Goal: Task Accomplishment & Management: Complete application form

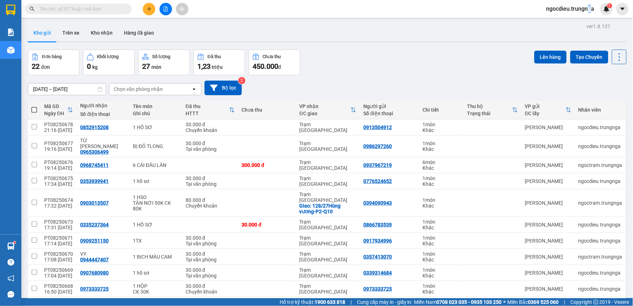
click at [590, 8] on span "ngocdieu.trungnga" at bounding box center [571, 8] width 60 height 9
click at [567, 22] on span "Đăng xuất" at bounding box center [573, 22] width 45 height 8
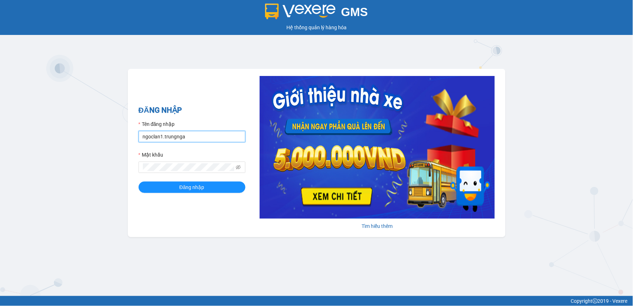
drag, startPoint x: 162, startPoint y: 134, endPoint x: 126, endPoint y: 125, distance: 37.4
click at [129, 134] on div "ĐĂNG NHẬP Tên đăng nhập ngoclan1.trungnga Mật khẩu Đăng nhập Tìm hiểu thêm" at bounding box center [317, 153] width 378 height 168
type input "nhatmi.trungnga"
click at [139, 181] on button "Đăng nhập" at bounding box center [192, 186] width 107 height 11
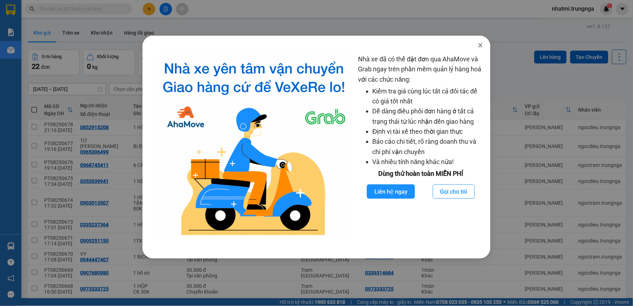
click at [479, 46] on icon "close" at bounding box center [481, 45] width 6 height 6
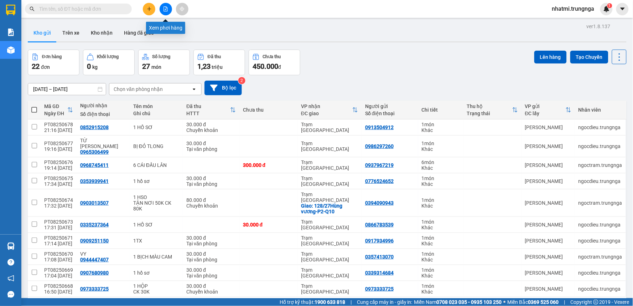
click at [152, 9] on button at bounding box center [149, 9] width 12 height 12
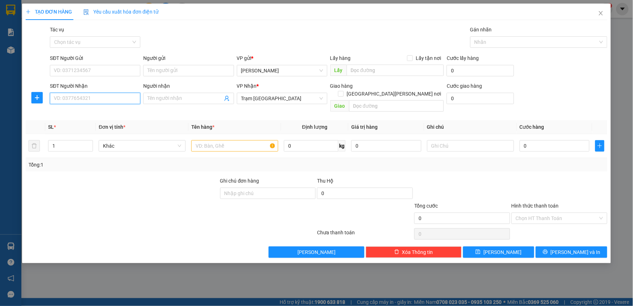
click at [112, 100] on input "SĐT Người Nhận" at bounding box center [95, 98] width 91 height 11
type input "0327400880"
click at [79, 115] on div "0327400880" at bounding box center [95, 113] width 82 height 8
type input "40.000"
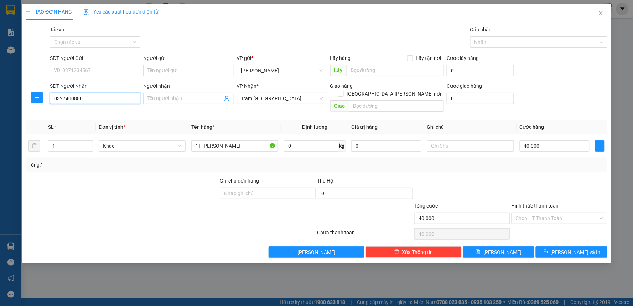
type input "0327400880"
click at [103, 71] on input "SĐT Người Gửi" at bounding box center [95, 70] width 91 height 11
click at [99, 88] on div "0906898616" at bounding box center [95, 85] width 82 height 8
type input "0906898616"
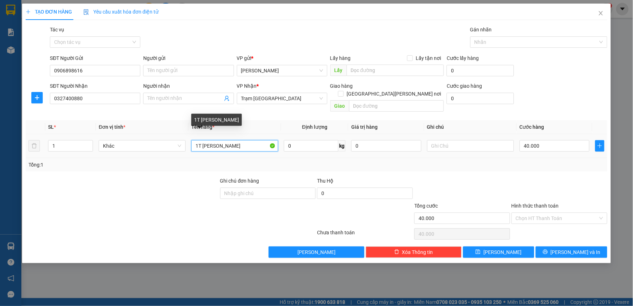
click at [258, 140] on input "1T THANH LONG HỒNG" at bounding box center [234, 145] width 87 height 11
type input "1T THANH LONG"
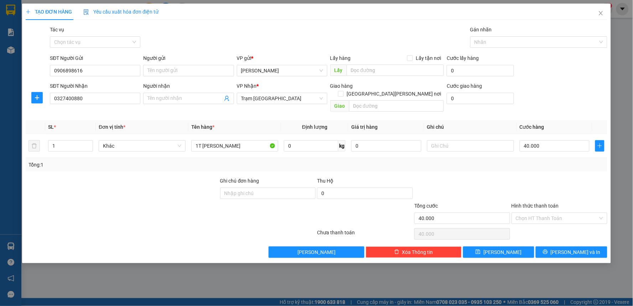
click at [478, 161] on div "Tổng: 1" at bounding box center [317, 165] width 582 height 14
click at [585, 248] on span "Lưu và In" at bounding box center [576, 252] width 50 height 8
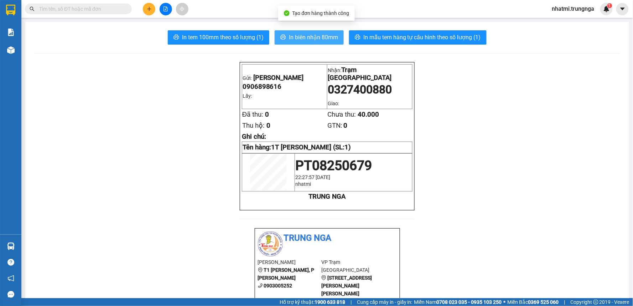
click at [306, 38] on span "In biên nhận 80mm" at bounding box center [313, 37] width 49 height 9
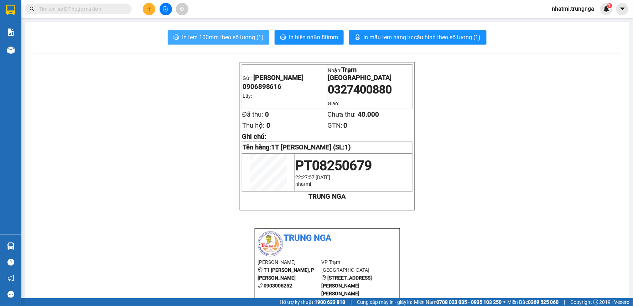
click at [235, 35] on span "In tem 100mm theo số lượng (1)" at bounding box center [223, 37] width 82 height 9
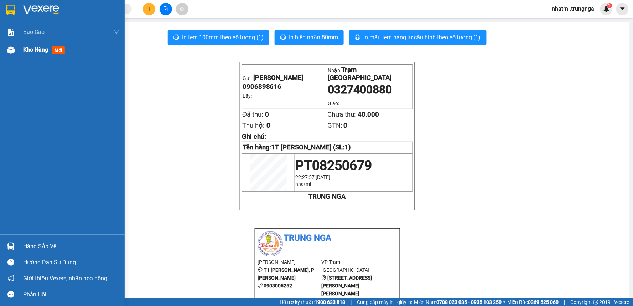
click at [41, 48] on span "Kho hàng" at bounding box center [35, 49] width 25 height 7
